Goal: Transaction & Acquisition: Purchase product/service

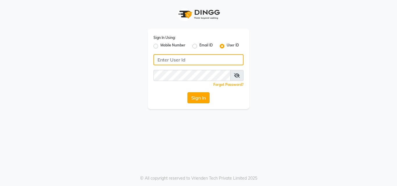
type input "lateliersalon"
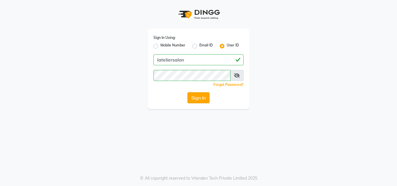
click at [202, 100] on button "Sign In" at bounding box center [198, 97] width 22 height 11
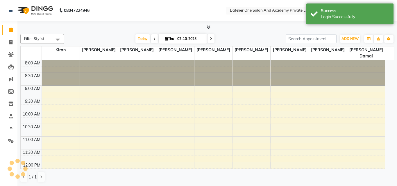
select select "en"
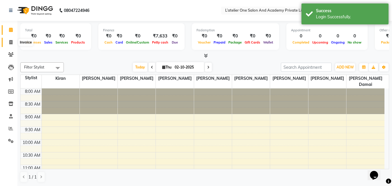
click at [8, 41] on span at bounding box center [11, 42] width 10 height 7
select select "6939"
select select "service"
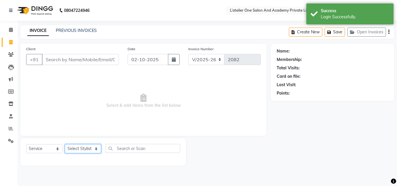
click at [78, 150] on select "Select Stylist [PERSON_NAME] [PERSON_NAME] [PERSON_NAME] [PERSON_NAME] [PERSON_…" at bounding box center [83, 148] width 36 height 9
select select "55369"
click at [65, 144] on select "Select Stylist [PERSON_NAME] [PERSON_NAME] [PERSON_NAME] [PERSON_NAME] [PERSON_…" at bounding box center [83, 148] width 36 height 9
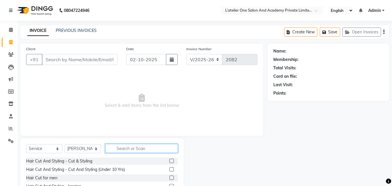
click at [144, 149] on input "text" at bounding box center [141, 148] width 73 height 9
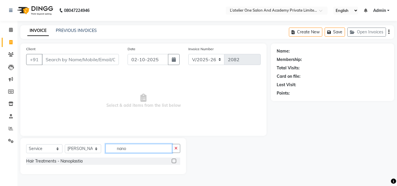
type input "nano"
click at [175, 160] on label at bounding box center [174, 161] width 4 height 4
click at [175, 160] on input "checkbox" at bounding box center [174, 161] width 4 height 4
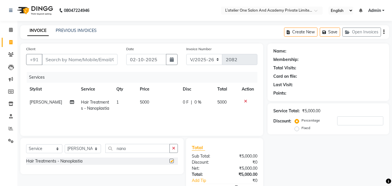
checkbox input "false"
click at [156, 105] on td "5000" at bounding box center [157, 105] width 43 height 19
select select "55369"
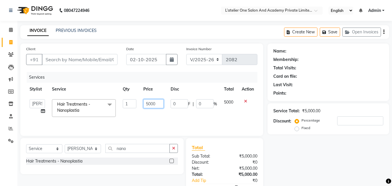
click at [156, 105] on input "5000" at bounding box center [153, 103] width 20 height 9
type input "7500"
click at [44, 150] on select "Select Service Product Membership Package Voucher Prepaid Gift Card" at bounding box center [44, 148] width 36 height 9
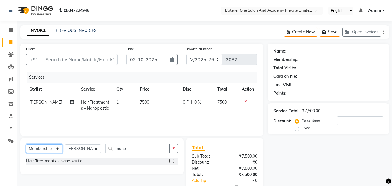
click at [26, 144] on select "Select Service Product Membership Package Voucher Prepaid Gift Card" at bounding box center [44, 148] width 36 height 9
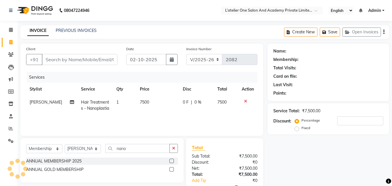
click at [174, 161] on label at bounding box center [172, 161] width 4 height 4
click at [173, 161] on input "checkbox" at bounding box center [172, 161] width 4 height 4
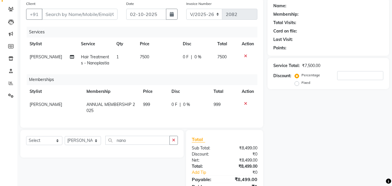
scroll to position [76, 0]
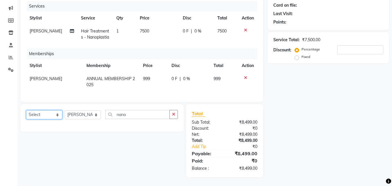
click at [55, 118] on select "Select Service Product Package Voucher Prepaid Gift Card" at bounding box center [44, 114] width 36 height 9
click at [26, 110] on select "Select Service Product Package Voucher Prepaid Gift Card" at bounding box center [44, 114] width 36 height 9
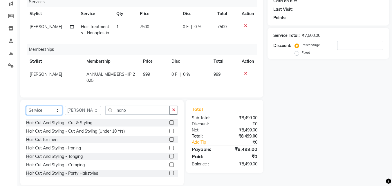
click at [53, 114] on select "Select Service Product Package Voucher Prepaid Gift Card" at bounding box center [44, 110] width 36 height 9
select select "product"
click at [26, 110] on select "Select Service Product Package Voucher Prepaid Gift Card" at bounding box center [44, 110] width 36 height 9
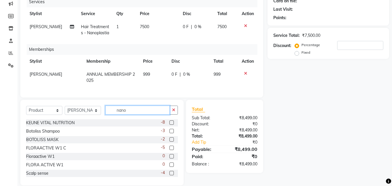
click at [129, 113] on input "nano" at bounding box center [137, 110] width 64 height 9
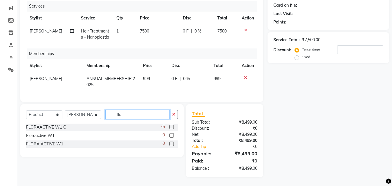
type input "flo"
click at [173, 127] on label at bounding box center [172, 127] width 4 height 4
click at [173, 127] on input "checkbox" at bounding box center [172, 127] width 4 height 4
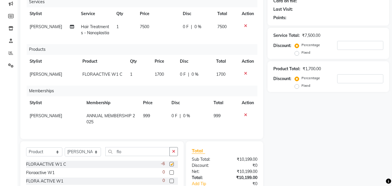
checkbox input "false"
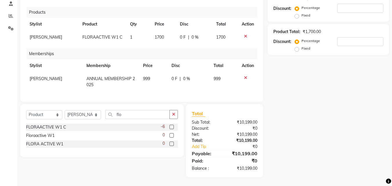
click at [172, 134] on label at bounding box center [172, 135] width 4 height 4
click at [172, 134] on input "checkbox" at bounding box center [172, 136] width 4 height 4
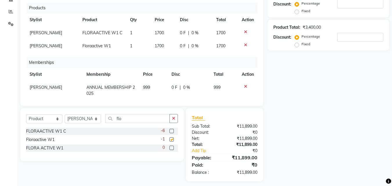
checkbox input "false"
click at [40, 35] on span "[PERSON_NAME]" at bounding box center [46, 32] width 33 height 5
select select "55369"
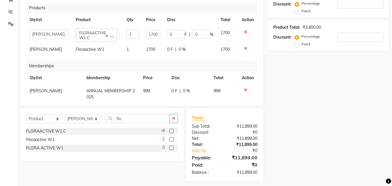
click at [40, 39] on select "[PERSON_NAME] [PERSON_NAME] [PERSON_NAME] [PERSON_NAME] [PERSON_NAME] [PERSON_N…" at bounding box center [49, 34] width 39 height 9
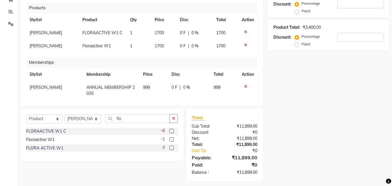
click at [47, 48] on span "[PERSON_NAME]" at bounding box center [46, 45] width 33 height 5
select select "55369"
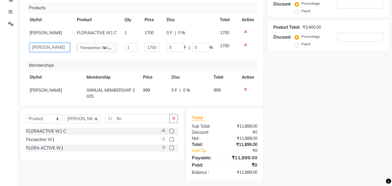
click at [47, 50] on select "[PERSON_NAME] [PERSON_NAME] [PERSON_NAME] [PERSON_NAME] [PERSON_NAME] [PERSON_N…" at bounding box center [50, 47] width 40 height 9
click at [47, 52] on select "[PERSON_NAME] [PERSON_NAME] [PERSON_NAME] [PERSON_NAME] [PERSON_NAME] [PERSON_N…" at bounding box center [50, 47] width 40 height 9
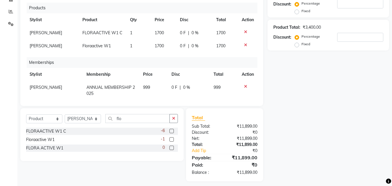
scroll to position [15, 0]
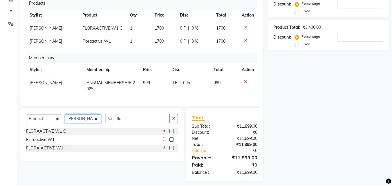
click at [80, 118] on select "Select Stylist [PERSON_NAME] [PERSON_NAME] [PERSON_NAME] [PERSON_NAME] [PERSON_…" at bounding box center [83, 118] width 36 height 9
select select "55360"
click at [65, 114] on select "Select Stylist [PERSON_NAME] [PERSON_NAME] [PERSON_NAME] [PERSON_NAME] [PERSON_…" at bounding box center [83, 118] width 36 height 9
click at [47, 117] on select "Select Service Product Package Voucher Prepaid Gift Card" at bounding box center [44, 118] width 36 height 9
select select "service"
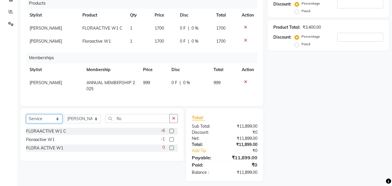
click at [26, 114] on select "Select Service Product Package Voucher Prepaid Gift Card" at bounding box center [44, 118] width 36 height 9
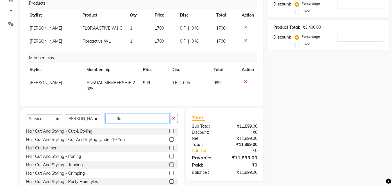
click at [128, 116] on input "flo" at bounding box center [137, 118] width 64 height 9
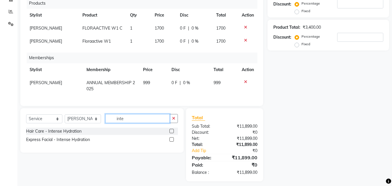
type input "inte"
click at [171, 139] on label at bounding box center [172, 139] width 4 height 4
click at [171, 139] on input "checkbox" at bounding box center [172, 140] width 4 height 4
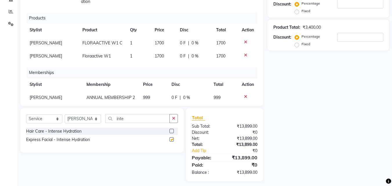
checkbox input "false"
click at [134, 118] on input "inte" at bounding box center [137, 118] width 64 height 9
type input "dta"
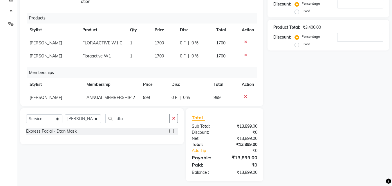
click at [172, 131] on label at bounding box center [172, 131] width 4 height 4
click at [172, 131] on input "checkbox" at bounding box center [172, 132] width 4 height 4
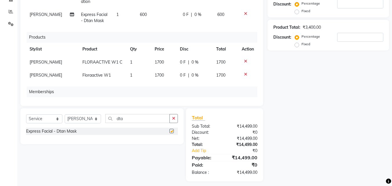
checkbox input "false"
click at [132, 118] on input "dta" at bounding box center [137, 118] width 64 height 9
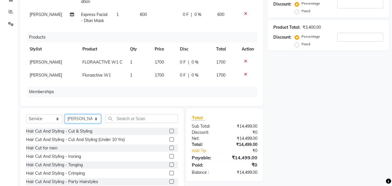
click at [72, 118] on select "Select Stylist [PERSON_NAME] [PERSON_NAME] [PERSON_NAME] [PERSON_NAME] [PERSON_…" at bounding box center [83, 118] width 36 height 9
select select "57084"
click at [65, 114] on select "Select Stylist [PERSON_NAME] [PERSON_NAME] [PERSON_NAME] [PERSON_NAME] [PERSON_…" at bounding box center [83, 118] width 36 height 9
click at [91, 120] on select "Select Stylist [PERSON_NAME] [PERSON_NAME] [PERSON_NAME] [PERSON_NAME] [PERSON_…" at bounding box center [83, 118] width 36 height 9
click at [65, 114] on select "Select Stylist [PERSON_NAME] [PERSON_NAME] [PERSON_NAME] [PERSON_NAME] [PERSON_…" at bounding box center [83, 118] width 36 height 9
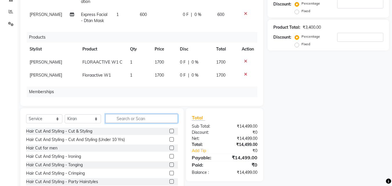
click at [120, 117] on input "text" at bounding box center [141, 118] width 73 height 9
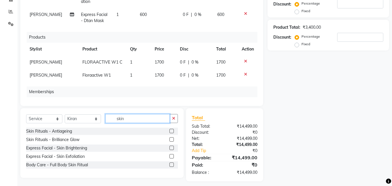
type input "skin"
click at [174, 149] on label at bounding box center [172, 148] width 4 height 4
click at [173, 149] on input "checkbox" at bounding box center [172, 148] width 4 height 4
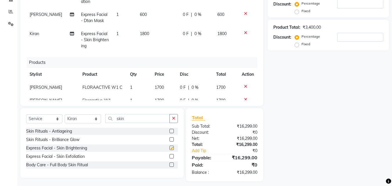
checkbox input "false"
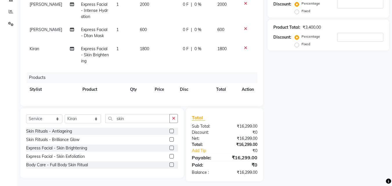
scroll to position [85, 0]
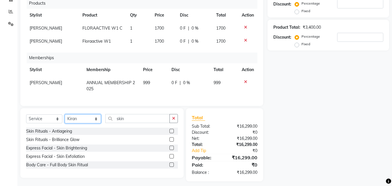
click at [91, 117] on select "Select Stylist [PERSON_NAME] [PERSON_NAME] [PERSON_NAME] [PERSON_NAME] [PERSON_…" at bounding box center [83, 118] width 36 height 9
click at [65, 114] on select "Select Stylist [PERSON_NAME] [PERSON_NAME] [PERSON_NAME] [PERSON_NAME] [PERSON_…" at bounding box center [83, 118] width 36 height 9
click at [146, 120] on input "skin" at bounding box center [137, 118] width 64 height 9
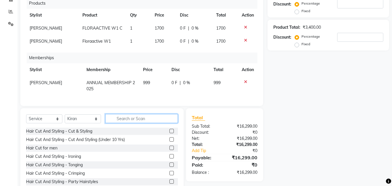
type input "r"
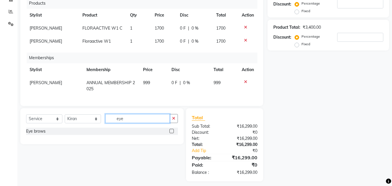
type input "eye"
click at [170, 131] on label at bounding box center [172, 131] width 4 height 4
click at [170, 131] on input "checkbox" at bounding box center [172, 132] width 4 height 4
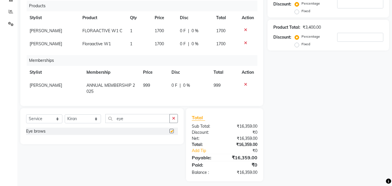
checkbox input "false"
click at [148, 120] on input "eye" at bounding box center [137, 118] width 64 height 9
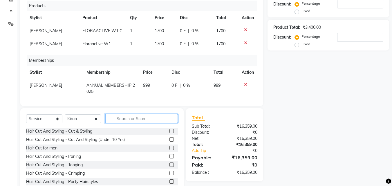
type input "y"
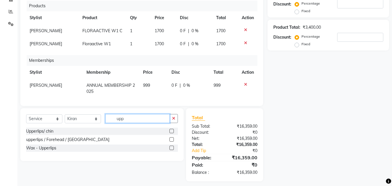
type input "upp"
click at [172, 138] on label at bounding box center [172, 139] width 4 height 4
click at [172, 138] on input "checkbox" at bounding box center [172, 140] width 4 height 4
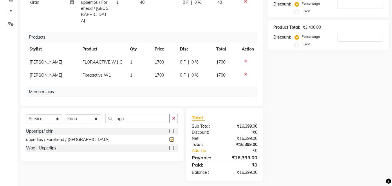
checkbox input "false"
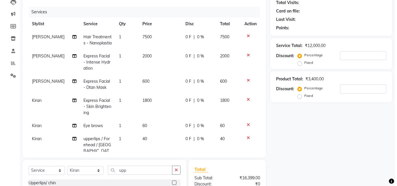
scroll to position [0, 0]
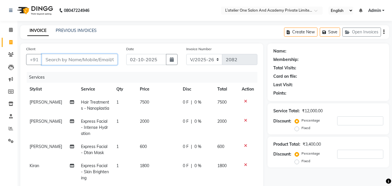
click at [97, 59] on input "Client" at bounding box center [80, 59] width 76 height 11
type input "7"
type input "0"
type input "7039513833"
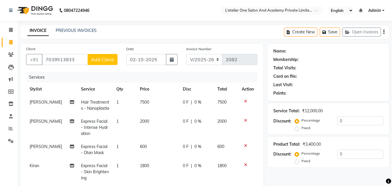
click at [97, 59] on span "Add Client" at bounding box center [102, 60] width 23 height 6
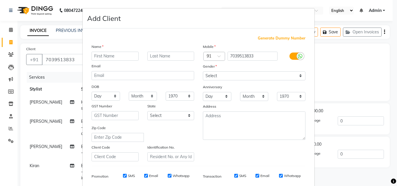
click at [97, 53] on input "text" at bounding box center [114, 56] width 47 height 9
type input "Vikram"
click at [150, 55] on input "text" at bounding box center [170, 56] width 47 height 9
type input "[PERSON_NAME]"
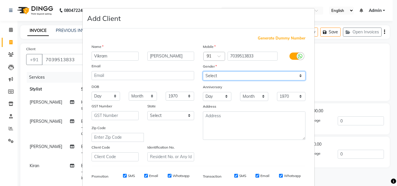
click at [226, 77] on select "Select [DEMOGRAPHIC_DATA] [DEMOGRAPHIC_DATA] Other Prefer Not To Say" at bounding box center [254, 75] width 103 height 9
select select "[DEMOGRAPHIC_DATA]"
click at [203, 71] on select "Select [DEMOGRAPHIC_DATA] [DEMOGRAPHIC_DATA] Other Prefer Not To Say" at bounding box center [254, 75] width 103 height 9
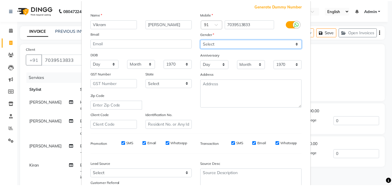
scroll to position [82, 0]
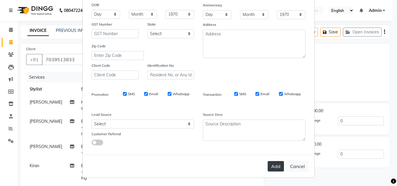
click at [276, 165] on button "Add" at bounding box center [275, 166] width 16 height 10
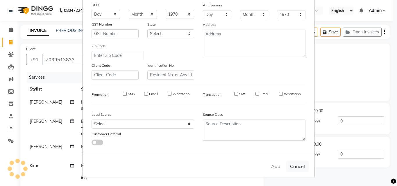
select select
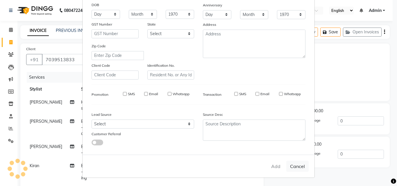
select select
checkbox input "false"
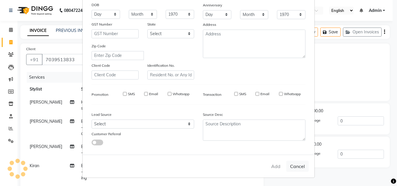
checkbox input "false"
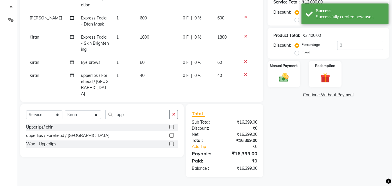
scroll to position [0, 0]
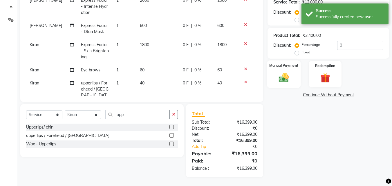
click at [287, 72] on img at bounding box center [284, 78] width 16 height 12
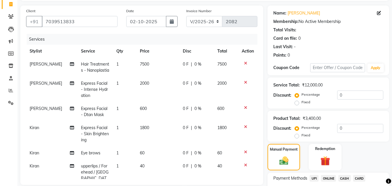
scroll to position [29, 0]
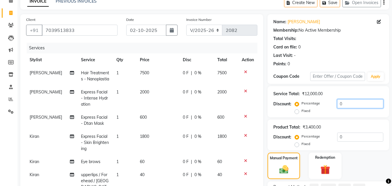
click at [338, 101] on input "0" at bounding box center [360, 103] width 46 height 9
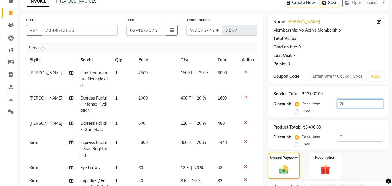
scroll to position [121, 0]
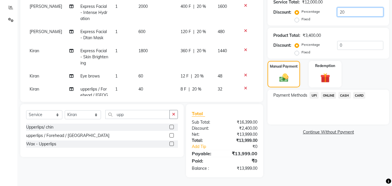
type input "20"
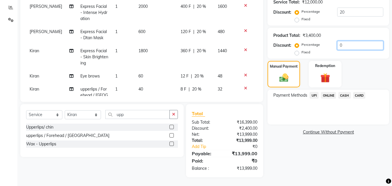
click at [337, 43] on input "0" at bounding box center [360, 45] width 46 height 9
type input "10"
click at [349, 77] on div "Manual Payment Redemption" at bounding box center [328, 74] width 130 height 26
click at [327, 94] on span "ONLINE" at bounding box center [328, 95] width 15 height 7
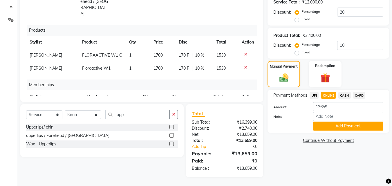
scroll to position [0, 0]
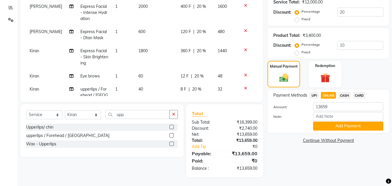
click at [155, 98] on div "Client [PHONE_NUMBER] Date [DATE] Invoice Number V/2025 V/[PHONE_NUMBER] Servic…" at bounding box center [141, 11] width 243 height 179
drag, startPoint x: 132, startPoint y: 165, endPoint x: 125, endPoint y: 181, distance: 17.2
click at [125, 181] on main "INVOICE PREVIOUS INVOICES Create New Save Open Invoices Client [PHONE_NUMBER] D…" at bounding box center [204, 45] width 375 height 282
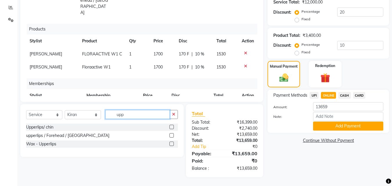
scroll to position [117, 0]
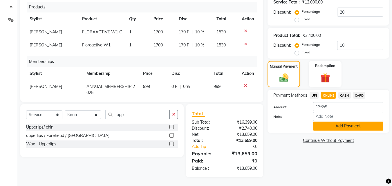
click at [344, 128] on button "Add Payment" at bounding box center [348, 126] width 70 height 9
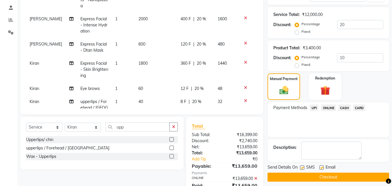
scroll to position [119, 0]
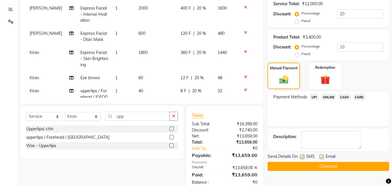
click at [369, 170] on button "Checkout" at bounding box center [329, 166] width 122 height 9
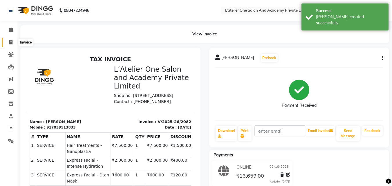
click at [14, 40] on span at bounding box center [11, 42] width 10 height 7
select select "6939"
select select "service"
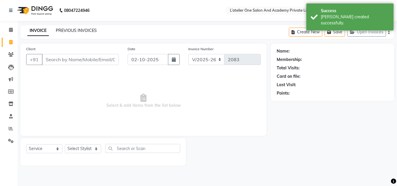
click at [78, 32] on link "PREVIOUS INVOICES" at bounding box center [76, 30] width 41 height 5
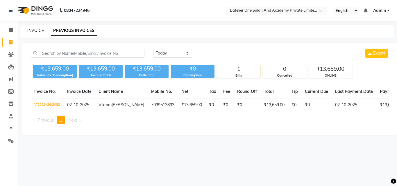
drag, startPoint x: 79, startPoint y: 32, endPoint x: 36, endPoint y: 29, distance: 43.1
click at [36, 29] on link "INVOICE" at bounding box center [35, 30] width 17 height 5
select select "service"
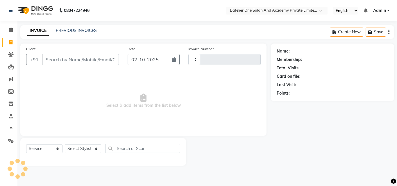
type input "2083"
select select "6939"
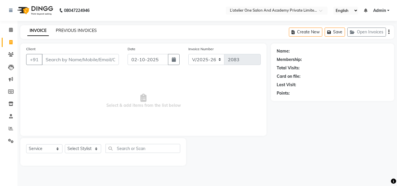
click at [79, 30] on link "PREVIOUS INVOICES" at bounding box center [76, 30] width 41 height 5
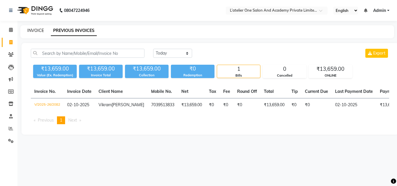
click at [37, 28] on link "INVOICE" at bounding box center [35, 30] width 17 height 5
select select "service"
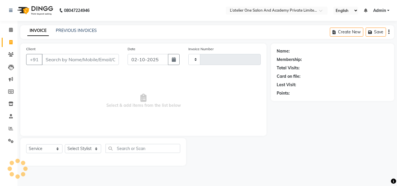
type input "2083"
select select "6939"
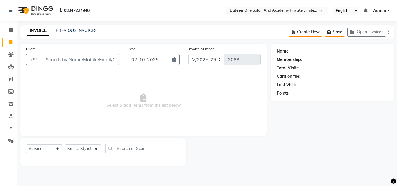
click at [73, 56] on input "Client" at bounding box center [80, 59] width 77 height 11
click at [52, 60] on input "99902303184" at bounding box center [65, 59] width 47 height 11
type input "9902303184"
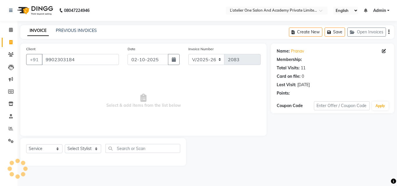
select select "1: Object"
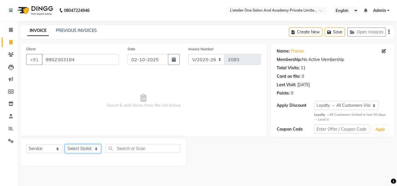
click at [72, 148] on select "Select Stylist [PERSON_NAME] [PERSON_NAME] [PERSON_NAME] [PERSON_NAME] [PERSON_…" at bounding box center [83, 148] width 36 height 9
select select "61341"
click at [65, 144] on select "Select Stylist [PERSON_NAME] [PERSON_NAME] [PERSON_NAME] [PERSON_NAME] [PERSON_…" at bounding box center [83, 148] width 36 height 9
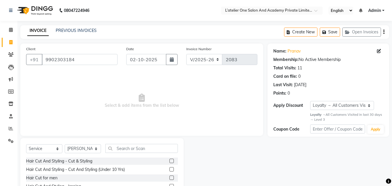
click at [170, 177] on label at bounding box center [172, 178] width 4 height 4
click at [170, 177] on input "checkbox" at bounding box center [172, 178] width 4 height 4
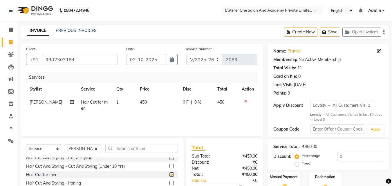
checkbox input "false"
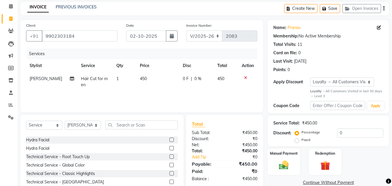
scroll to position [46, 0]
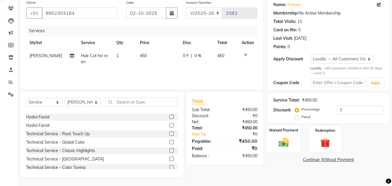
click at [295, 136] on div "Manual Payment" at bounding box center [284, 139] width 34 height 28
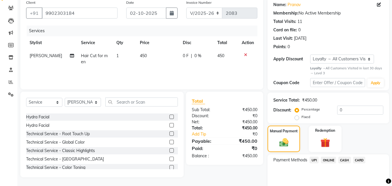
click at [325, 160] on span "ONLINE" at bounding box center [328, 160] width 15 height 7
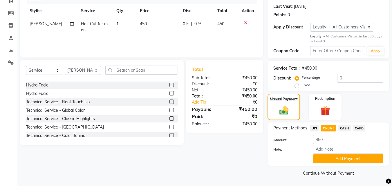
scroll to position [79, 0]
click at [360, 126] on span "CARD" at bounding box center [359, 128] width 12 height 7
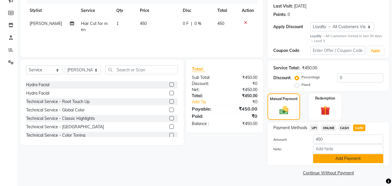
click at [357, 157] on button "Add Payment" at bounding box center [348, 158] width 70 height 9
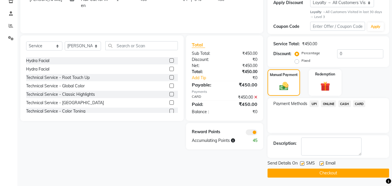
scroll to position [103, 0]
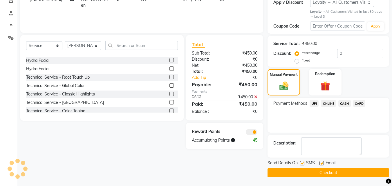
click at [357, 173] on button "Checkout" at bounding box center [329, 172] width 122 height 9
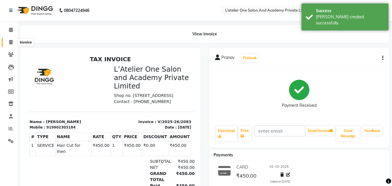
click at [11, 41] on icon at bounding box center [10, 42] width 3 height 4
select select "6939"
select select "service"
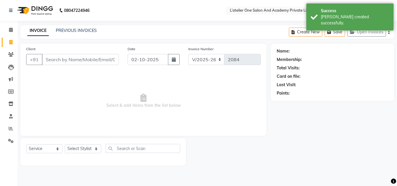
click at [89, 61] on input "Client" at bounding box center [80, 59] width 77 height 11
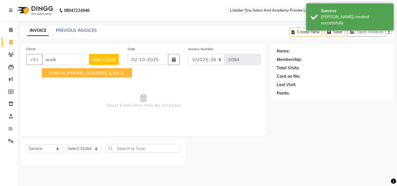
click at [94, 73] on ngb-highlight "[PHONE_NUMBER]" at bounding box center [86, 73] width 41 height 6
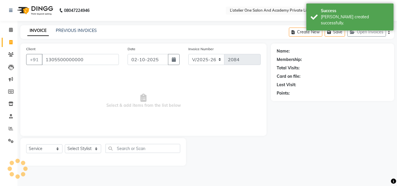
type input "1305500000000"
select select "1: Object"
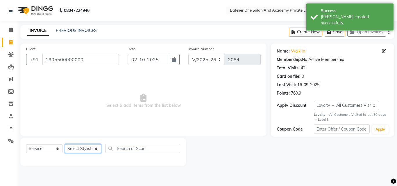
click at [83, 146] on select "Select Stylist [PERSON_NAME] [PERSON_NAME] [PERSON_NAME] [PERSON_NAME] [PERSON_…" at bounding box center [83, 148] width 36 height 9
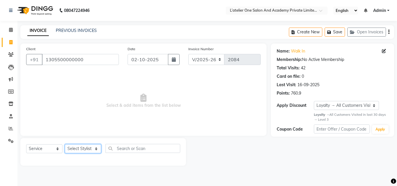
select select "57084"
click at [65, 144] on select "Select Stylist [PERSON_NAME] [PERSON_NAME] [PERSON_NAME] [PERSON_NAME] [PERSON_…" at bounding box center [83, 148] width 36 height 9
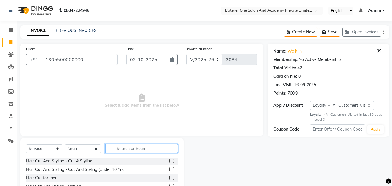
click at [126, 151] on input "text" at bounding box center [141, 148] width 73 height 9
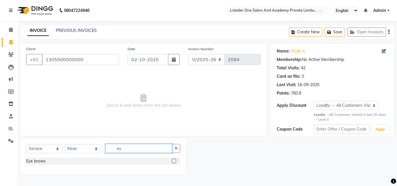
type input "ey"
click at [175, 161] on label at bounding box center [174, 161] width 4 height 4
click at [175, 161] on input "checkbox" at bounding box center [174, 161] width 4 height 4
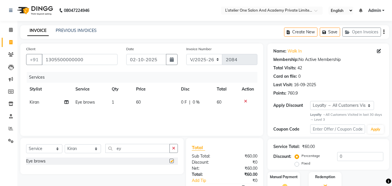
checkbox input "false"
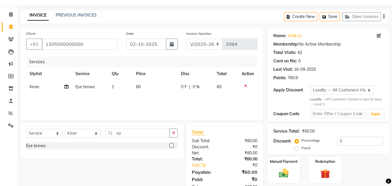
scroll to position [34, 0]
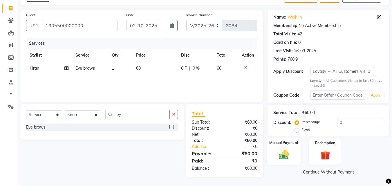
click at [290, 144] on label "Manual Payment" at bounding box center [283, 143] width 29 height 6
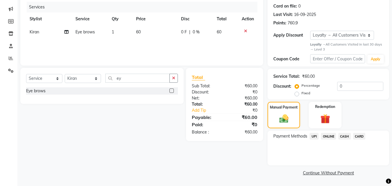
click at [327, 134] on span "ONLINE" at bounding box center [328, 136] width 15 height 7
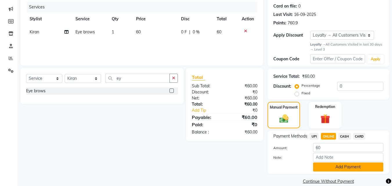
click at [336, 168] on button "Add Payment" at bounding box center [348, 167] width 70 height 9
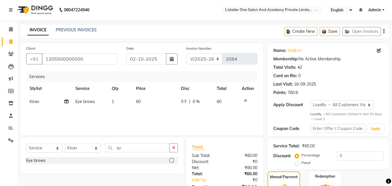
scroll to position [0, 0]
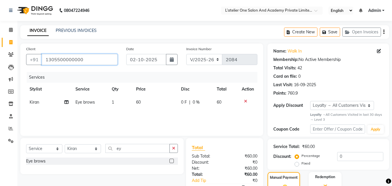
click at [115, 63] on input "1305500000000" at bounding box center [80, 59] width 76 height 11
click at [12, 26] on link "Calendar" at bounding box center [9, 30] width 14 height 10
click at [324, 29] on button "Save" at bounding box center [330, 32] width 20 height 9
click at [10, 35] on link "Calendar" at bounding box center [9, 30] width 14 height 10
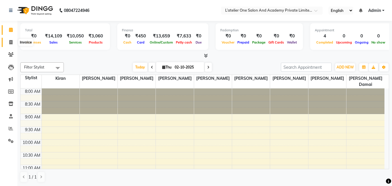
click at [12, 40] on icon at bounding box center [10, 42] width 3 height 4
select select "service"
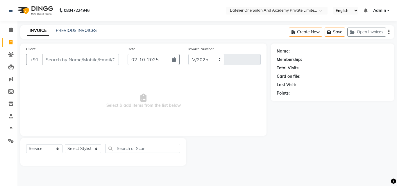
select select "6939"
type input "2084"
click at [82, 147] on select "Select Stylist [PERSON_NAME] [PERSON_NAME] [PERSON_NAME] [PERSON_NAME] [PERSON_…" at bounding box center [83, 148] width 36 height 9
select select "55360"
click at [65, 144] on select "Select Stylist [PERSON_NAME] [PERSON_NAME] [PERSON_NAME] [PERSON_NAME] [PERSON_…" at bounding box center [83, 148] width 36 height 9
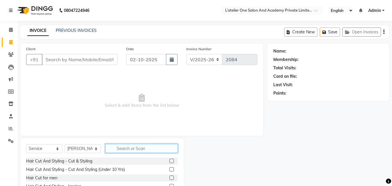
click at [135, 152] on input "text" at bounding box center [141, 148] width 73 height 9
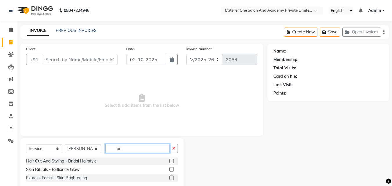
type input "bri"
click at [170, 169] on label at bounding box center [172, 169] width 4 height 4
click at [170, 169] on input "checkbox" at bounding box center [172, 170] width 4 height 4
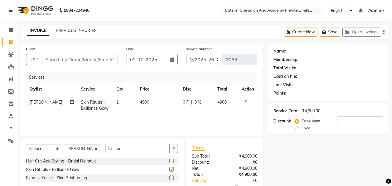
checkbox input "false"
click at [145, 150] on input "bri" at bounding box center [137, 148] width 64 height 9
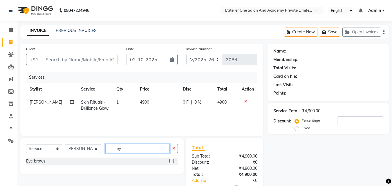
type input "e"
type input "arm"
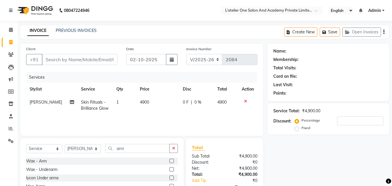
click at [171, 161] on label at bounding box center [172, 161] width 4 height 4
click at [171, 161] on input "checkbox" at bounding box center [172, 161] width 4 height 4
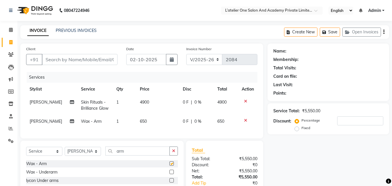
checkbox input "false"
click at [83, 154] on select "Select Stylist [PERSON_NAME] [PERSON_NAME] [PERSON_NAME] [PERSON_NAME] [PERSON_…" at bounding box center [83, 151] width 36 height 9
click at [65, 151] on select "Select Stylist [PERSON_NAME] [PERSON_NAME] [PERSON_NAME] [PERSON_NAME] [PERSON_…" at bounding box center [83, 151] width 36 height 9
click at [77, 156] on select "Select Stylist [PERSON_NAME] [PERSON_NAME] [PERSON_NAME] [PERSON_NAME] [PERSON_…" at bounding box center [83, 151] width 36 height 9
select select "57084"
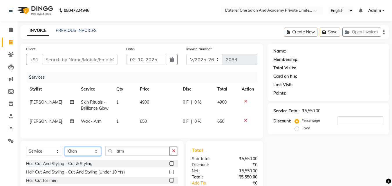
click at [65, 151] on select "Select Stylist [PERSON_NAME] [PERSON_NAME] [PERSON_NAME] [PERSON_NAME] [PERSON_…" at bounding box center [83, 151] width 36 height 9
click at [128, 153] on input "arm" at bounding box center [137, 151] width 64 height 9
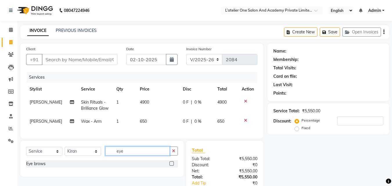
type input "eye"
click at [171, 166] on label at bounding box center [172, 163] width 4 height 4
click at [171, 166] on input "checkbox" at bounding box center [172, 164] width 4 height 4
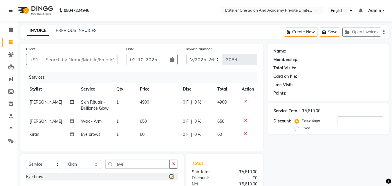
checkbox input "false"
click at [140, 167] on input "eye" at bounding box center [137, 164] width 64 height 9
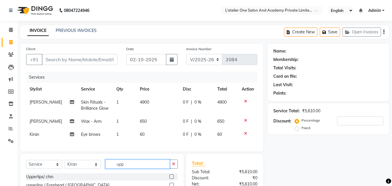
type input "upp"
click at [171, 179] on label at bounding box center [172, 177] width 4 height 4
click at [171, 179] on input "checkbox" at bounding box center [172, 177] width 4 height 4
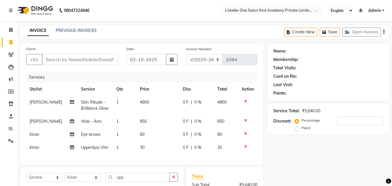
checkbox input "false"
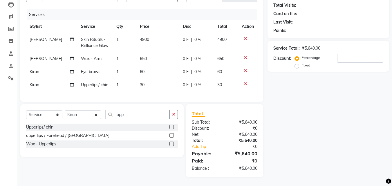
scroll to position [67, 0]
click at [247, 82] on div at bounding box center [248, 84] width 12 height 4
click at [244, 82] on icon at bounding box center [245, 84] width 3 height 4
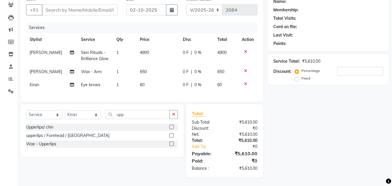
click at [172, 135] on label at bounding box center [172, 135] width 4 height 4
click at [172, 135] on input "checkbox" at bounding box center [172, 136] width 4 height 4
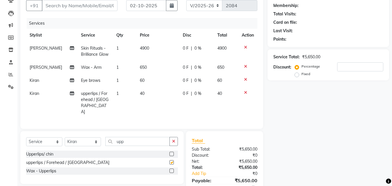
scroll to position [67, 0]
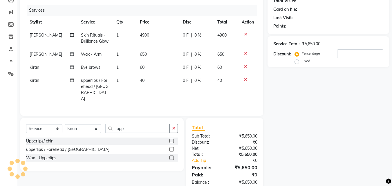
checkbox input "false"
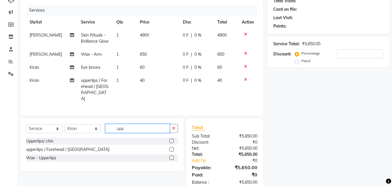
click at [146, 124] on input "upp" at bounding box center [137, 128] width 64 height 9
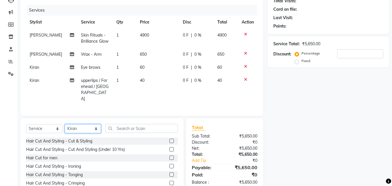
click at [97, 124] on select "Select Stylist [PERSON_NAME] [PERSON_NAME] [PERSON_NAME] [PERSON_NAME] [PERSON_…" at bounding box center [83, 128] width 36 height 9
select select "69694"
click at [65, 124] on select "Select Stylist [PERSON_NAME] [PERSON_NAME] [PERSON_NAME] [PERSON_NAME] [PERSON_…" at bounding box center [83, 128] width 36 height 9
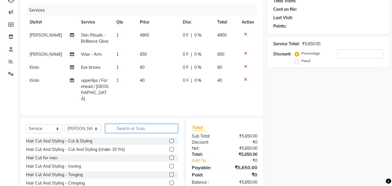
click at [139, 124] on input "text" at bounding box center [141, 128] width 73 height 9
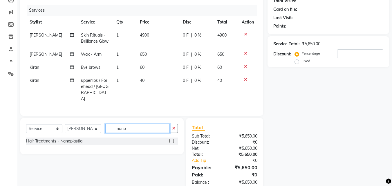
type input "nano"
click at [172, 139] on label at bounding box center [172, 141] width 4 height 4
click at [172, 139] on input "checkbox" at bounding box center [172, 141] width 4 height 4
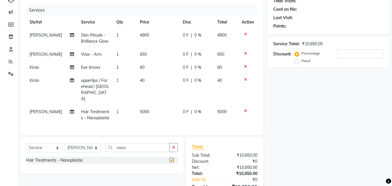
checkbox input "false"
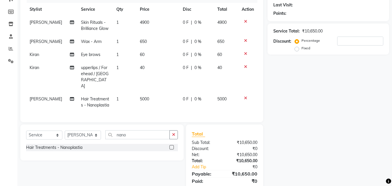
scroll to position [92, 0]
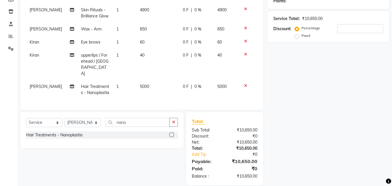
click at [171, 132] on div "Hair Treatments - Nanoplastia" at bounding box center [102, 136] width 152 height 8
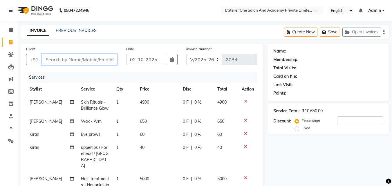
click at [84, 56] on input "Client" at bounding box center [80, 59] width 76 height 11
type input "n"
type input "0"
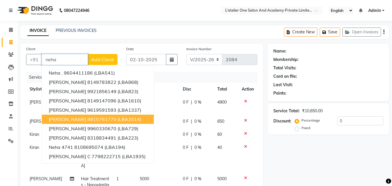
click at [100, 117] on ngb-highlight "8815751770" at bounding box center [101, 119] width 29 height 6
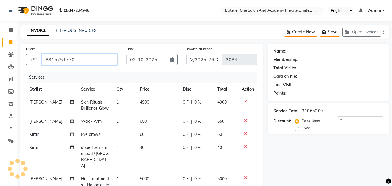
type input "8815751770"
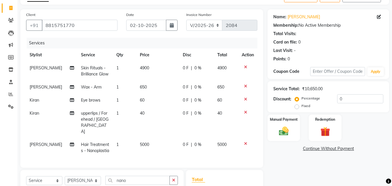
scroll to position [35, 0]
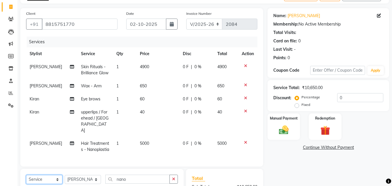
click at [36, 175] on select "Select Service Product Membership Package Voucher Prepaid Gift Card" at bounding box center [44, 179] width 36 height 9
click at [26, 175] on select "Select Service Product Membership Package Voucher Prepaid Gift Card" at bounding box center [44, 179] width 36 height 9
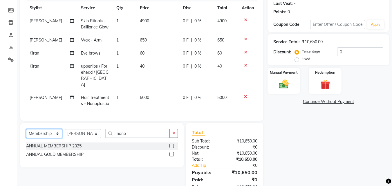
scroll to position [84, 0]
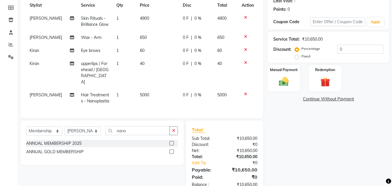
click at [172, 141] on label at bounding box center [172, 143] width 4 height 4
click at [172, 142] on input "checkbox" at bounding box center [172, 144] width 4 height 4
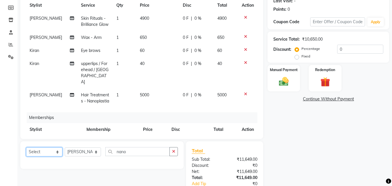
click at [43, 152] on select "Select Service Product Package Voucher Prepaid Gift Card" at bounding box center [44, 152] width 36 height 9
select select "service"
click at [26, 148] on select "Select Service Product Package Voucher Prepaid Gift Card" at bounding box center [44, 152] width 36 height 9
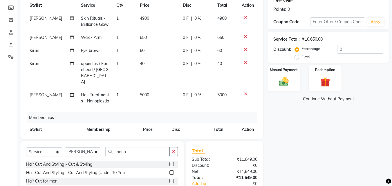
click at [156, 89] on td "5000" at bounding box center [157, 98] width 43 height 19
click at [156, 88] on td "40" at bounding box center [157, 72] width 43 height 31
select select "57084"
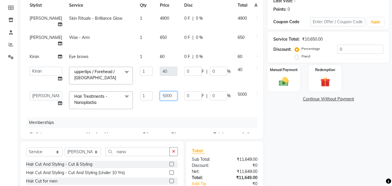
click at [160, 100] on input "5000" at bounding box center [168, 95] width 17 height 9
type input "10000"
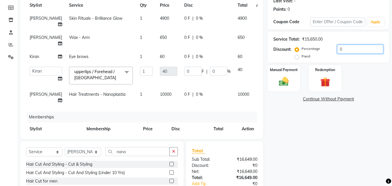
click at [339, 49] on input "0" at bounding box center [360, 49] width 46 height 9
type input "30"
type input "12"
type input "30"
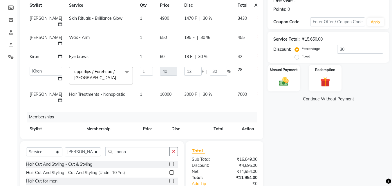
click at [301, 158] on div "Name: [PERSON_NAME] Membership: No Active Membership Total Visits: Card on file…" at bounding box center [331, 93] width 126 height 267
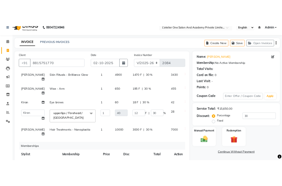
scroll to position [134, 0]
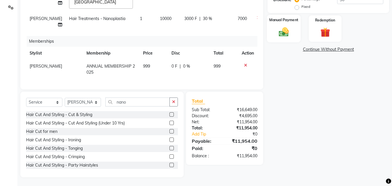
click at [285, 35] on img at bounding box center [284, 32] width 16 height 12
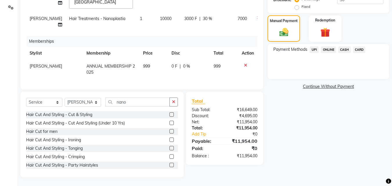
click at [329, 48] on span "ONLINE" at bounding box center [328, 49] width 15 height 7
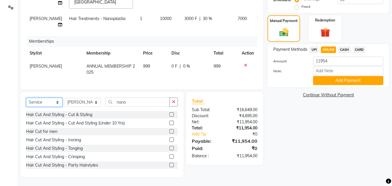
click at [48, 103] on select "Select Service Product Package Voucher Prepaid Gift Card" at bounding box center [44, 102] width 36 height 9
select select "product"
click at [26, 98] on select "Select Service Product Package Voucher Prepaid Gift Card" at bounding box center [44, 102] width 36 height 9
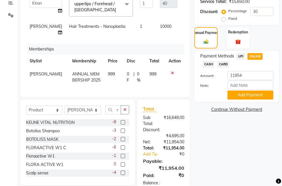
drag, startPoint x: 185, startPoint y: 91, endPoint x: 184, endPoint y: 50, distance: 41.3
click at [184, 50] on div "Client [PHONE_NUMBER] Date [DATE] Invoice Number V/2025 V/[PHONE_NUMBER] Servic…" at bounding box center [105, 7] width 170 height 179
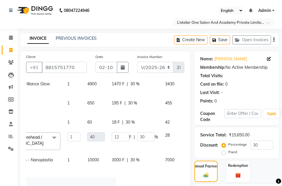
scroll to position [0, 73]
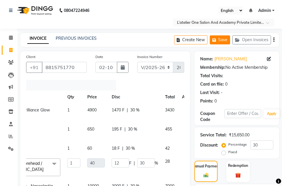
click at [225, 39] on button "Save" at bounding box center [220, 39] width 20 height 9
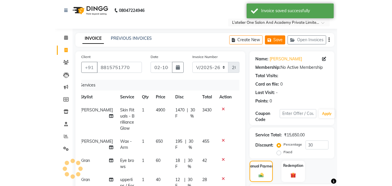
scroll to position [0, 4]
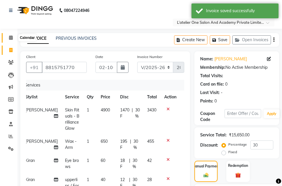
click at [7, 38] on span at bounding box center [11, 38] width 10 height 7
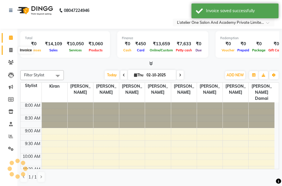
click at [9, 52] on icon at bounding box center [10, 50] width 3 height 4
select select "service"
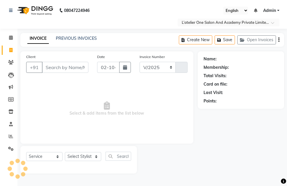
select select "6939"
type input "2084"
drag, startPoint x: 54, startPoint y: 65, endPoint x: 123, endPoint y: 61, distance: 68.3
click at [54, 65] on input "Client" at bounding box center [65, 67] width 46 height 11
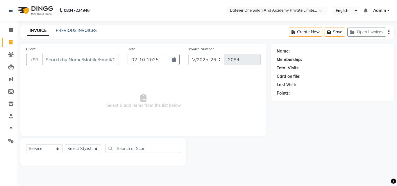
click at [79, 60] on input "Client" at bounding box center [80, 59] width 77 height 11
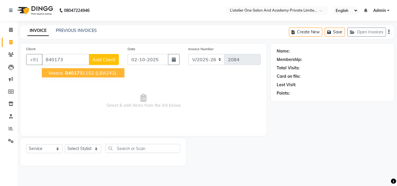
click at [92, 70] on ngb-highlight "840173 1152" at bounding box center [79, 73] width 30 height 6
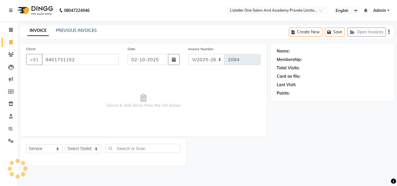
type input "8401731152"
select select "2: Object"
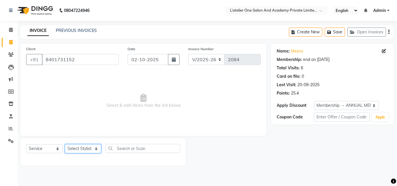
click at [83, 149] on select "Select Stylist [PERSON_NAME] [PERSON_NAME] [PERSON_NAME] [PERSON_NAME] [PERSON_…" at bounding box center [83, 148] width 36 height 9
select select "68174"
click at [65, 144] on select "Select Stylist [PERSON_NAME] [PERSON_NAME] [PERSON_NAME] [PERSON_NAME] [PERSON_…" at bounding box center [83, 148] width 36 height 9
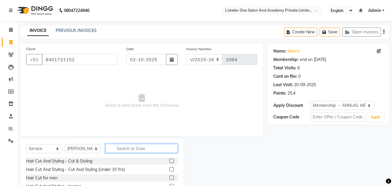
click at [143, 152] on input "text" at bounding box center [141, 148] width 73 height 9
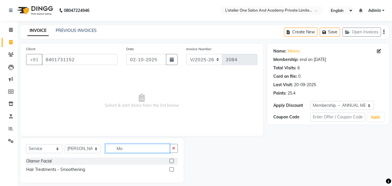
type input "M"
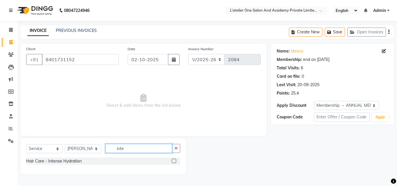
type input "inte"
click at [173, 160] on label at bounding box center [174, 161] width 4 height 4
click at [173, 160] on input "checkbox" at bounding box center [174, 161] width 4 height 4
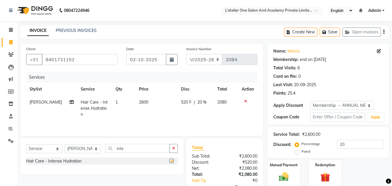
checkbox input "false"
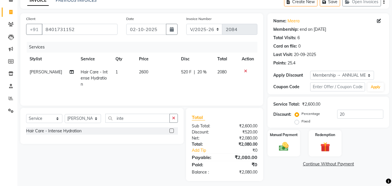
scroll to position [34, 0]
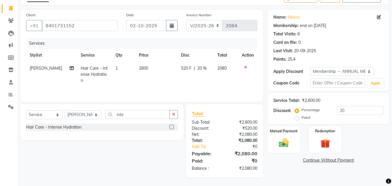
click at [141, 69] on span "2600" at bounding box center [143, 68] width 9 height 5
select select "68174"
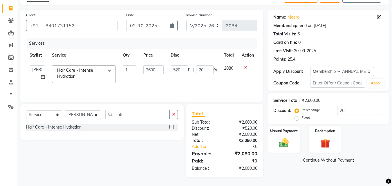
click at [141, 69] on td "2600" at bounding box center [153, 74] width 27 height 25
click at [150, 69] on input "2600" at bounding box center [153, 69] width 20 height 9
click at [152, 69] on input "2600" at bounding box center [153, 69] width 20 height 9
type input "4000"
click at [157, 84] on div "Services Stylist Service Qty Price Disc Total Action Aditya [PERSON_NAME] [PERS…" at bounding box center [141, 67] width 231 height 58
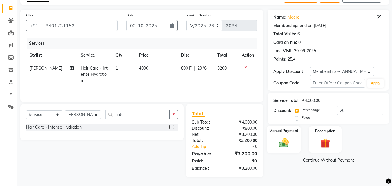
click at [296, 143] on div "Manual Payment" at bounding box center [284, 140] width 34 height 28
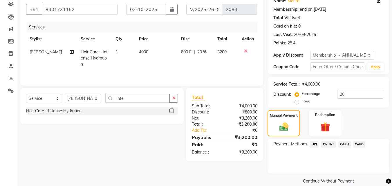
scroll to position [58, 0]
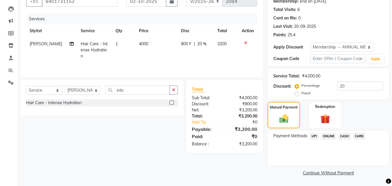
click at [321, 136] on span "ONLINE" at bounding box center [328, 136] width 15 height 7
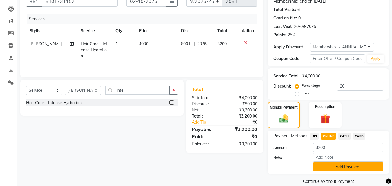
click at [338, 168] on button "Add Payment" at bounding box center [348, 167] width 70 height 9
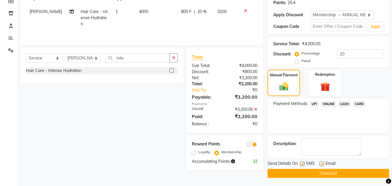
scroll to position [91, 0]
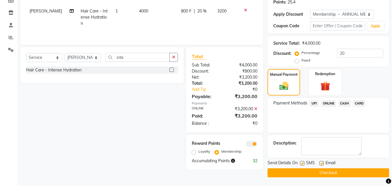
click at [316, 177] on button "Checkout" at bounding box center [329, 172] width 122 height 9
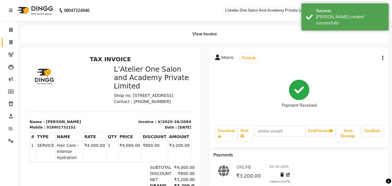
click at [8, 46] on link "Invoice" at bounding box center [9, 43] width 14 height 10
select select "6939"
select select "service"
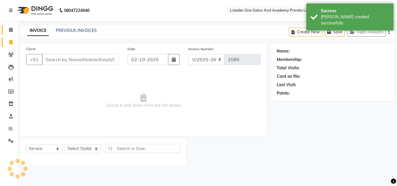
click at [9, 26] on link "Calendar" at bounding box center [9, 30] width 14 height 10
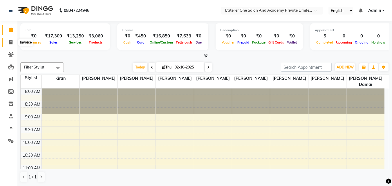
click at [10, 39] on span at bounding box center [11, 42] width 10 height 7
select select "service"
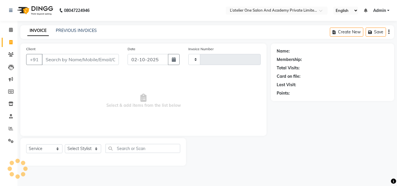
type input "2085"
select select "6939"
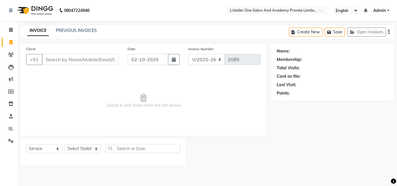
click at [57, 58] on input "Client" at bounding box center [80, 59] width 77 height 11
click at [388, 34] on button "button" at bounding box center [388, 32] width 1 height 14
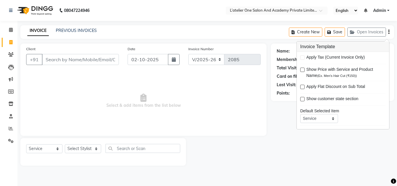
click at [261, 25] on div "08047224946 Select Location × L’atelier One Salon And Academy Private Limited, …" at bounding box center [198, 93] width 397 height 186
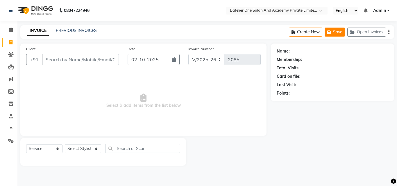
click at [330, 30] on icon "button" at bounding box center [330, 32] width 6 height 4
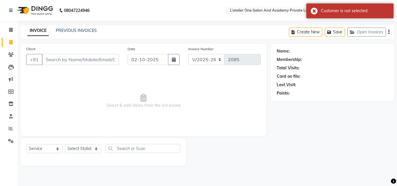
click at [297, 19] on nav "08047224946 Select Location × L’atelier One Salon And Academy Private Limited, …" at bounding box center [198, 10] width 397 height 21
drag, startPoint x: 272, startPoint y: 26, endPoint x: 382, endPoint y: 26, distance: 109.2
click at [274, 26] on div "INVOICE PREVIOUS INVOICES Create New Save Open Invoices" at bounding box center [206, 32] width 373 height 14
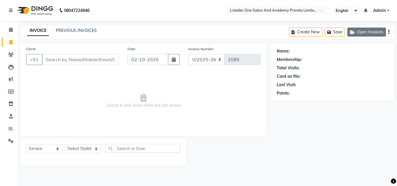
click at [379, 32] on button "Open Invoices" at bounding box center [366, 32] width 39 height 9
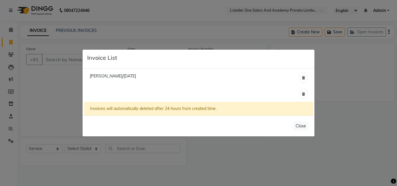
drag, startPoint x: 118, startPoint y: 75, endPoint x: 118, endPoint y: 86, distance: 10.8
click at [118, 86] on li "[PERSON_NAME]/[DATE]" at bounding box center [198, 78] width 229 height 17
click at [121, 73] on li "[PERSON_NAME]/[DATE]" at bounding box center [198, 78] width 229 height 17
click at [121, 76] on span "[PERSON_NAME]/[DATE]" at bounding box center [113, 75] width 46 height 5
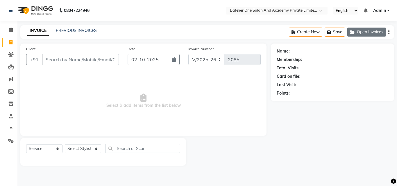
click at [378, 31] on button "Open Invoices" at bounding box center [366, 32] width 39 height 9
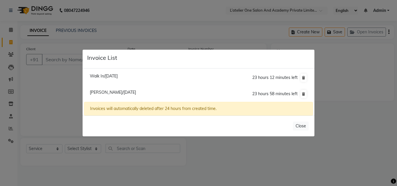
click at [126, 92] on span "[PERSON_NAME]/[DATE]" at bounding box center [113, 92] width 46 height 5
type input "8815751770"
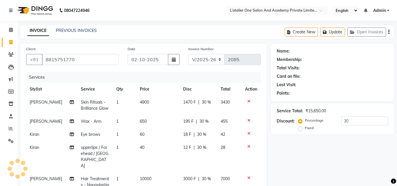
click at [126, 92] on div "Walk In/[DATE] 23 hours 12 minutes left [PERSON_NAME]/[DATE] 23 hours 58 minute…" at bounding box center [198, 77] width 232 height 47
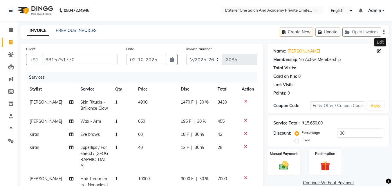
click at [381, 53] on icon at bounding box center [379, 51] width 4 height 4
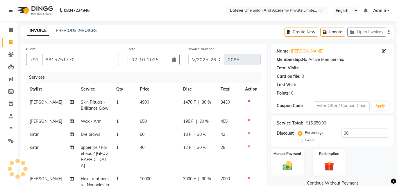
select select "[DEMOGRAPHIC_DATA]"
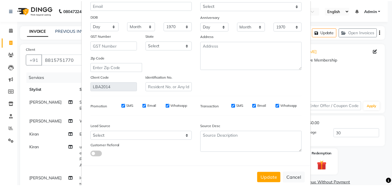
scroll to position [71, 0]
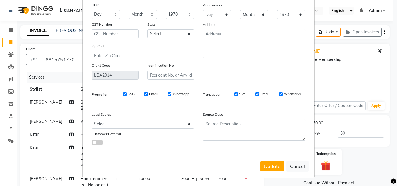
drag, startPoint x: 277, startPoint y: 163, endPoint x: 280, endPoint y: 153, distance: 10.6
click at [277, 163] on button "Update" at bounding box center [272, 166] width 24 height 10
select select
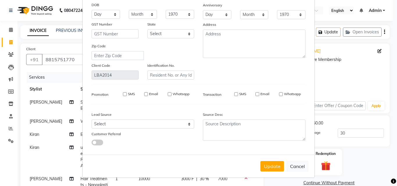
select select
checkbox input "false"
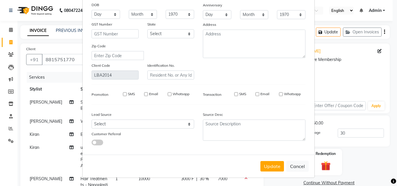
checkbox input "false"
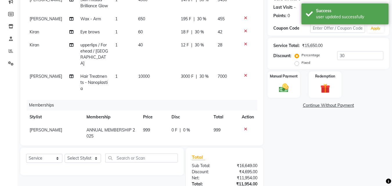
scroll to position [121, 0]
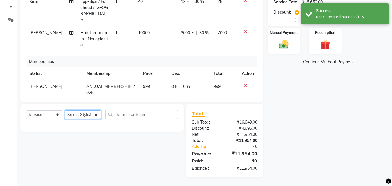
click at [93, 116] on select "Select Stylist [PERSON_NAME] [PERSON_NAME] [PERSON_NAME] [PERSON_NAME] [PERSON_…" at bounding box center [83, 114] width 36 height 9
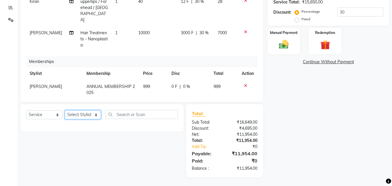
select select "69694"
click at [65, 110] on select "Select Stylist [PERSON_NAME] [PERSON_NAME] [PERSON_NAME] [PERSON_NAME] [PERSON_…" at bounding box center [83, 114] width 36 height 9
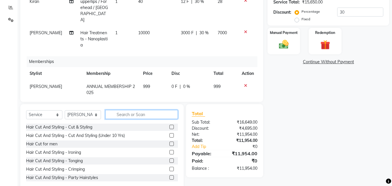
click at [116, 112] on input "text" at bounding box center [141, 114] width 73 height 9
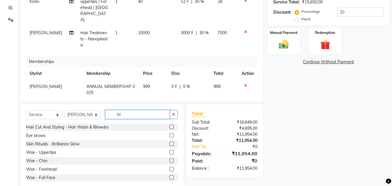
type input "W"
click at [114, 103] on div "Client [PHONE_NUMBER] Date [DATE] Invoice Number V/2025 V/[PHONE_NUMBER] Servic…" at bounding box center [142, 55] width 252 height 267
drag, startPoint x: 130, startPoint y: 120, endPoint x: 130, endPoint y: 114, distance: 5.5
click at [130, 117] on div "Select Service Product Package Voucher Prepaid Gift Card Select Stylist [PERSON…" at bounding box center [102, 117] width 152 height 14
click at [130, 114] on input "W" at bounding box center [137, 114] width 64 height 9
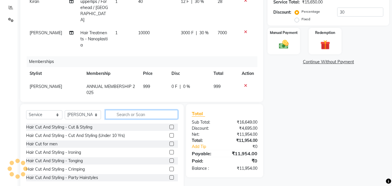
click at [116, 115] on input "text" at bounding box center [141, 114] width 73 height 9
click at [108, 118] on input "text" at bounding box center [141, 114] width 73 height 9
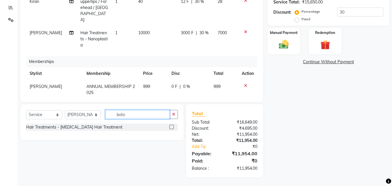
click at [147, 116] on input "boto" at bounding box center [137, 114] width 64 height 9
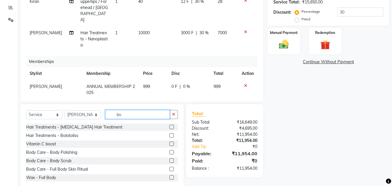
type input "b"
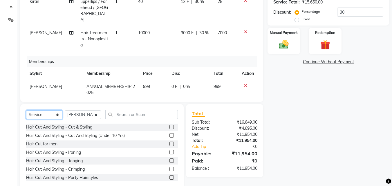
click at [47, 111] on select "Select Service Product Package Voucher Prepaid Gift Card" at bounding box center [44, 114] width 36 height 9
select select "product"
click at [26, 110] on select "Select Service Product Package Voucher Prepaid Gift Card" at bounding box center [44, 114] width 36 height 9
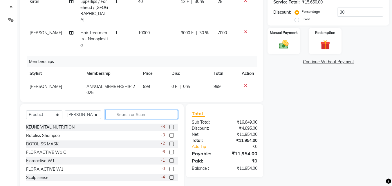
click at [154, 113] on input "text" at bounding box center [141, 114] width 73 height 9
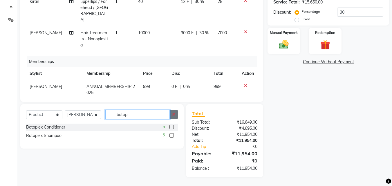
type input "botopl"
click at [173, 117] on button "button" at bounding box center [174, 114] width 8 height 9
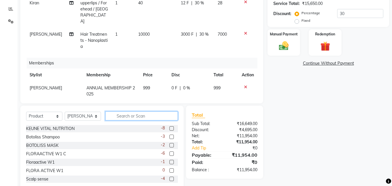
scroll to position [134, 0]
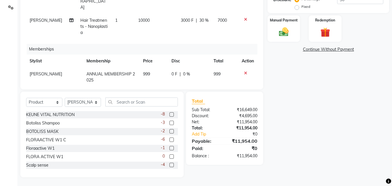
click at [231, 90] on div "Client [PHONE_NUMBER] Date [DATE] Invoice Number V/2025 V/[PHONE_NUMBER] Servic…" at bounding box center [142, 43] width 252 height 267
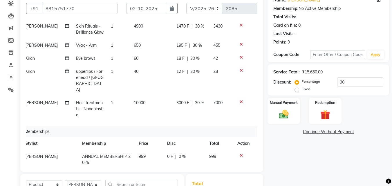
scroll to position [0, 4]
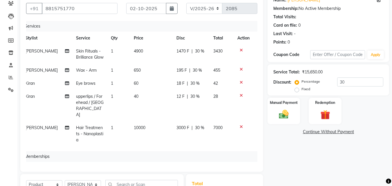
click at [134, 125] on span "10000" at bounding box center [140, 127] width 12 height 5
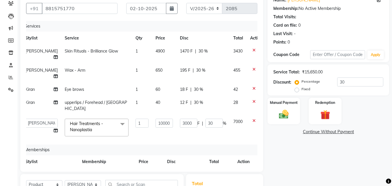
click at [132, 115] on td "1" at bounding box center [142, 105] width 20 height 19
select select "57084"
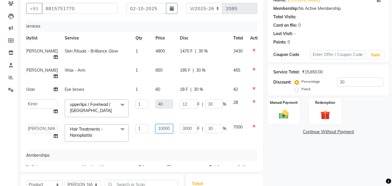
click at [156, 133] on input "10000" at bounding box center [164, 128] width 17 height 9
type input "8000"
click at [184, 145] on td "3000 F | 30 %" at bounding box center [203, 133] width 53 height 25
click at [206, 133] on input "30" at bounding box center [214, 128] width 17 height 9
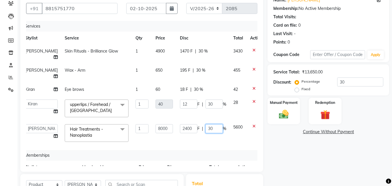
click at [206, 133] on input "30" at bounding box center [214, 128] width 17 height 9
type input "3"
type input "20"
click at [273, 148] on div "Name: [PERSON_NAME] Membership: No Active Membership Total Visits: Card on file…" at bounding box center [331, 125] width 126 height 267
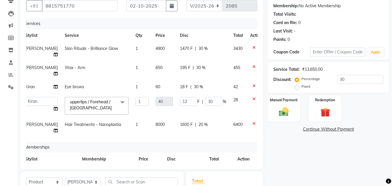
scroll to position [134, 0]
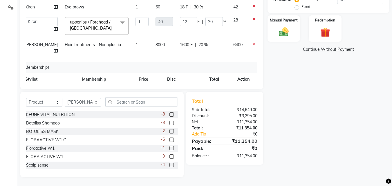
drag, startPoint x: 258, startPoint y: 33, endPoint x: 259, endPoint y: 22, distance: 11.4
click at [259, 22] on div "Client [PHONE_NUMBER] Date [DATE] Invoice Number V/2025 V/[PHONE_NUMBER] Servic…" at bounding box center [141, -1] width 243 height 179
click at [156, 47] on span "8000" at bounding box center [160, 44] width 9 height 5
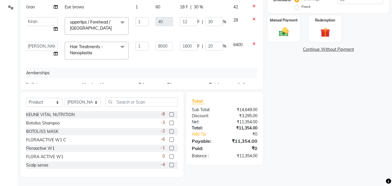
click at [152, 38] on td "40" at bounding box center [164, 26] width 24 height 25
click at [156, 51] on input "8000" at bounding box center [164, 46] width 17 height 9
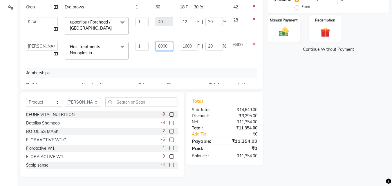
click at [156, 51] on input "8000" at bounding box center [164, 46] width 17 height 9
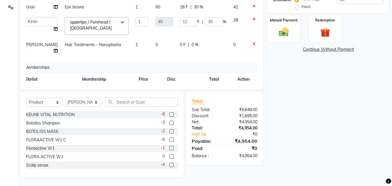
click at [230, 57] on td "0" at bounding box center [238, 47] width 17 height 19
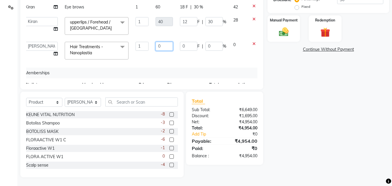
click at [156, 51] on input "0" at bounding box center [164, 46] width 17 height 9
type input "0"
type input "10000"
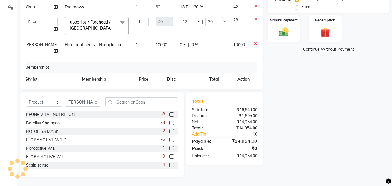
click at [177, 57] on td "0 F | 0 %" at bounding box center [203, 47] width 53 height 19
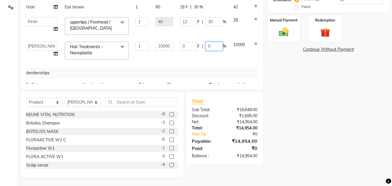
click at [206, 51] on input "0" at bounding box center [214, 46] width 17 height 9
type input "30"
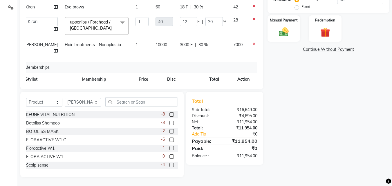
click at [271, 64] on div "Name: [PERSON_NAME] Membership: No Active Membership Total Visits: Card on file…" at bounding box center [331, 43] width 126 height 267
click at [156, 47] on span "10000" at bounding box center [162, 44] width 12 height 5
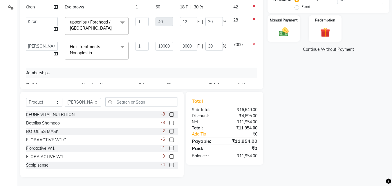
click at [152, 38] on td "40" at bounding box center [164, 26] width 24 height 25
click at [156, 51] on input "10000" at bounding box center [164, 46] width 17 height 9
type input "8000"
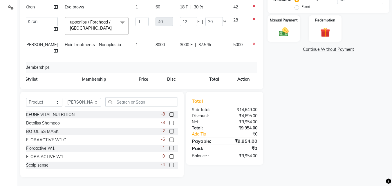
click at [239, 53] on tbody "[PERSON_NAME] Skin Rituals - Brilliance Glow 1 4900 1470 F | 30 % 3430 [PERSON_…" at bounding box center [144, 9] width 244 height 95
click at [199, 48] on span "37.5 %" at bounding box center [205, 45] width 12 height 6
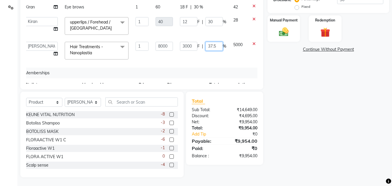
click at [206, 51] on input "37.5" at bounding box center [214, 46] width 17 height 9
type input "30"
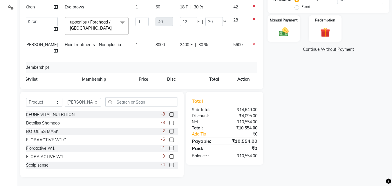
click at [216, 56] on tbody "[PERSON_NAME] Skin Rituals - Brilliance Glow 1 4900 1470 F | 30 % 3430 [PERSON_…" at bounding box center [144, 9] width 244 height 95
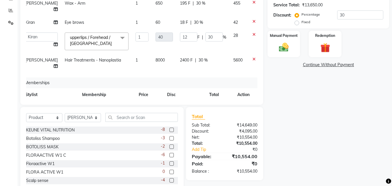
scroll to position [119, 0]
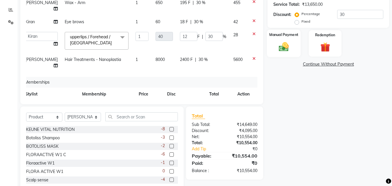
click at [290, 38] on div "Manual Payment" at bounding box center [284, 44] width 34 height 28
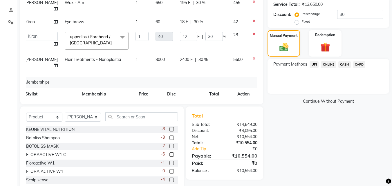
click at [348, 64] on span "CASH" at bounding box center [345, 64] width 12 height 7
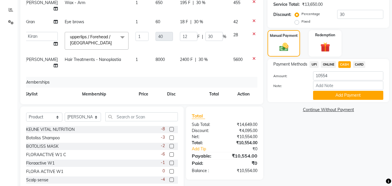
click at [329, 64] on span "ONLINE" at bounding box center [328, 64] width 15 height 7
click at [351, 97] on button "Add Payment" at bounding box center [348, 95] width 70 height 9
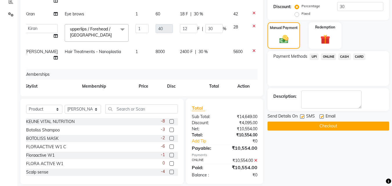
scroll to position [134, 0]
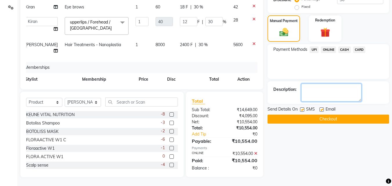
click at [341, 89] on textarea at bounding box center [331, 93] width 60 height 18
type textarea "500 paid advance"
drag, startPoint x: 253, startPoint y: 23, endPoint x: 253, endPoint y: 62, distance: 39.2
click at [253, 62] on div "Services Stylist Service Qty Price Disc Total Action [PERSON_NAME] Skin Rituals…" at bounding box center [141, 10] width 231 height 145
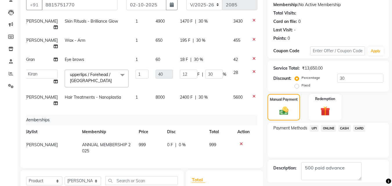
scroll to position [0, 0]
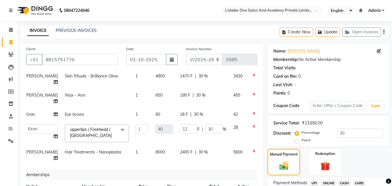
click at [211, 32] on div "INVOICE PREVIOUS INVOICES Create New Update Open Invoices" at bounding box center [204, 32] width 369 height 14
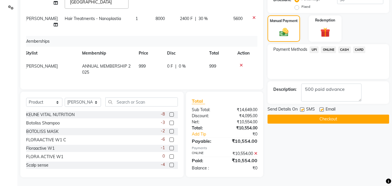
click at [306, 116] on button "Checkout" at bounding box center [329, 119] width 122 height 9
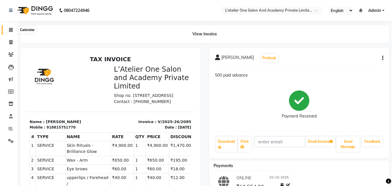
click at [12, 31] on icon at bounding box center [11, 30] width 4 height 4
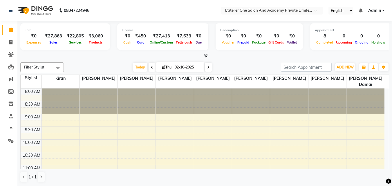
click at [66, 44] on div "Services" at bounding box center [75, 42] width 22 height 6
click at [72, 53] on div at bounding box center [204, 56] width 369 height 6
